Goal: Find specific page/section: Find specific page/section

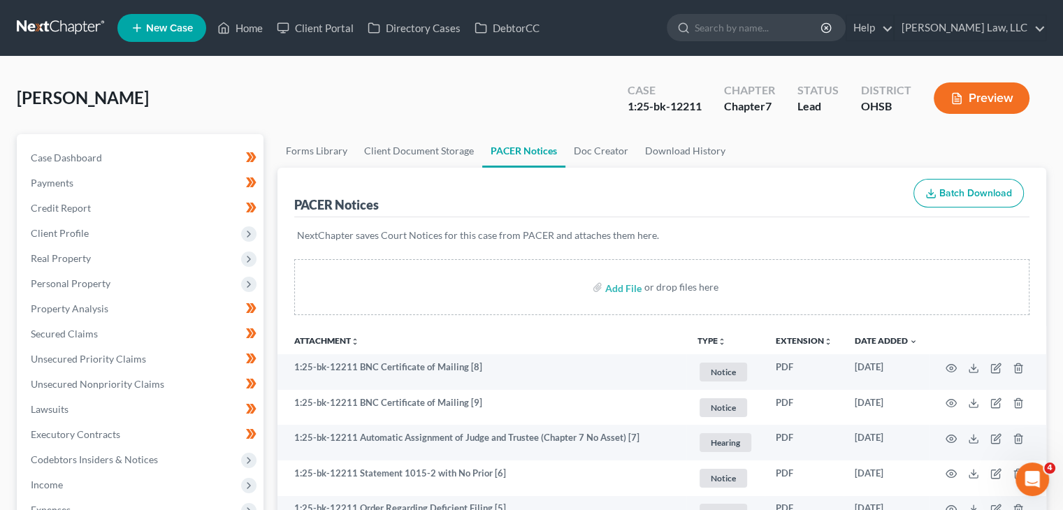
click at [713, 43] on ul "New Case Home Client Portal Directory Cases DebtorCC - No Result - See all resu…" at bounding box center [581, 28] width 929 height 36
click at [713, 29] on input "search" at bounding box center [759, 28] width 128 height 26
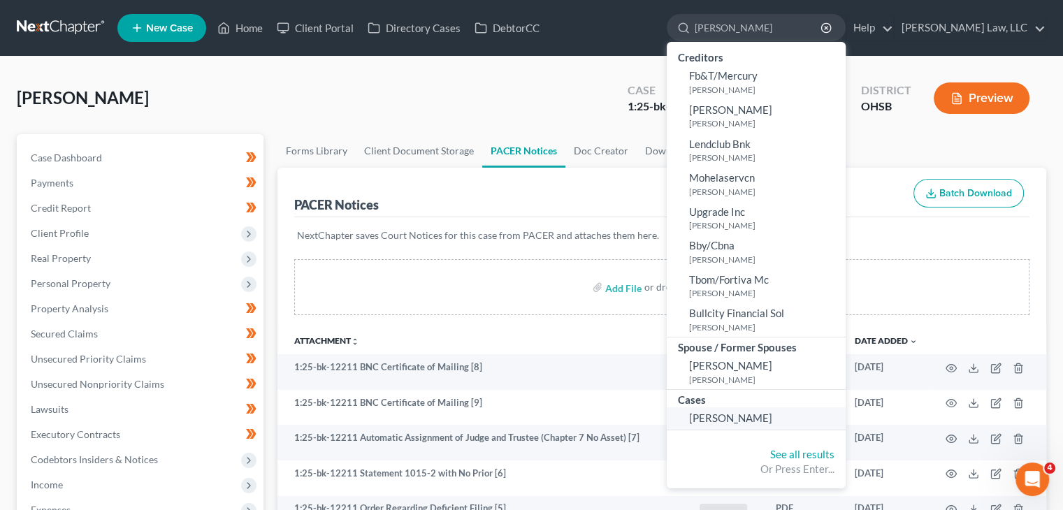
type input "[PERSON_NAME]"
click at [749, 415] on span "[PERSON_NAME]" at bounding box center [730, 418] width 83 height 13
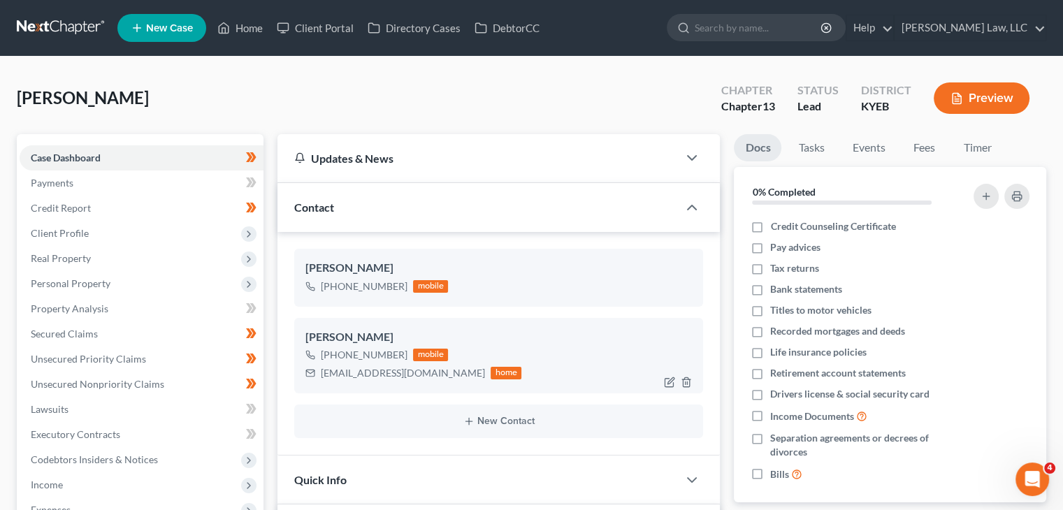
scroll to position [291, 0]
click at [126, 364] on span "Unsecured Priority Claims" at bounding box center [88, 359] width 115 height 12
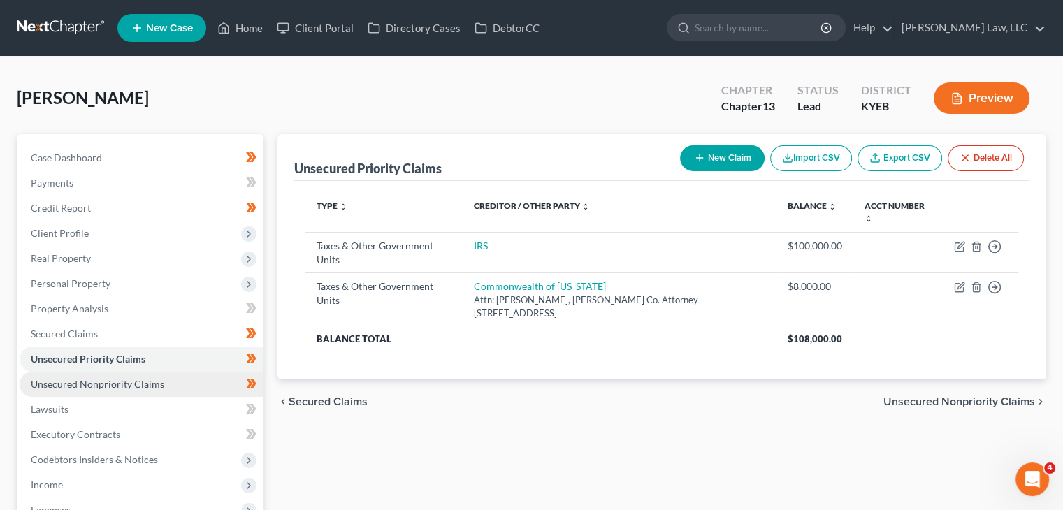
click at [122, 386] on span "Unsecured Nonpriority Claims" at bounding box center [98, 384] width 134 height 12
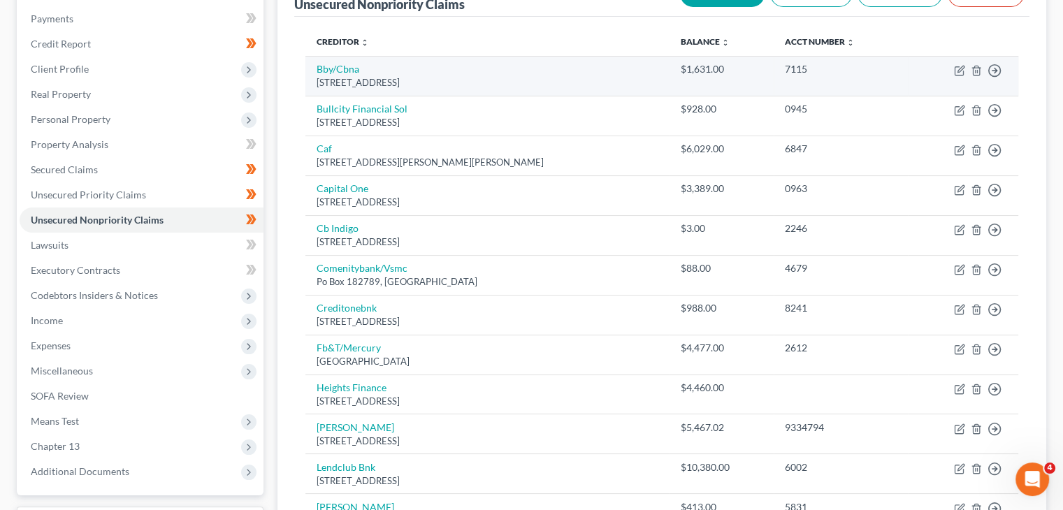
scroll to position [162, 0]
